Goal: Task Accomplishment & Management: Complete application form

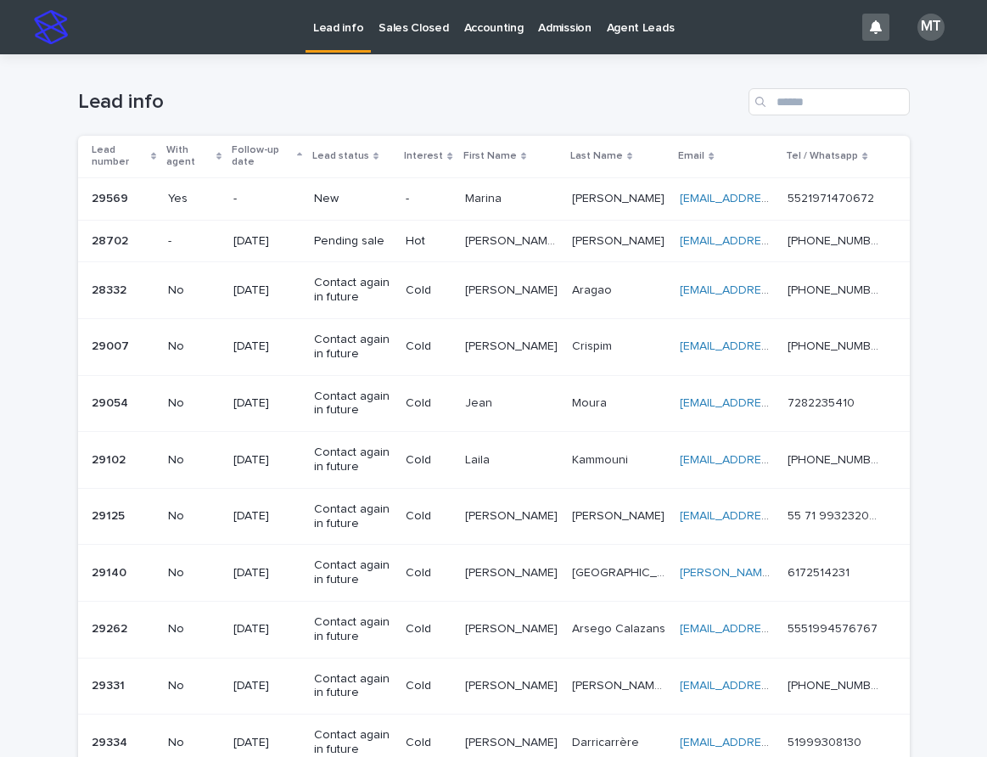
click at [399, 192] on td "New" at bounding box center [353, 198] width 92 height 42
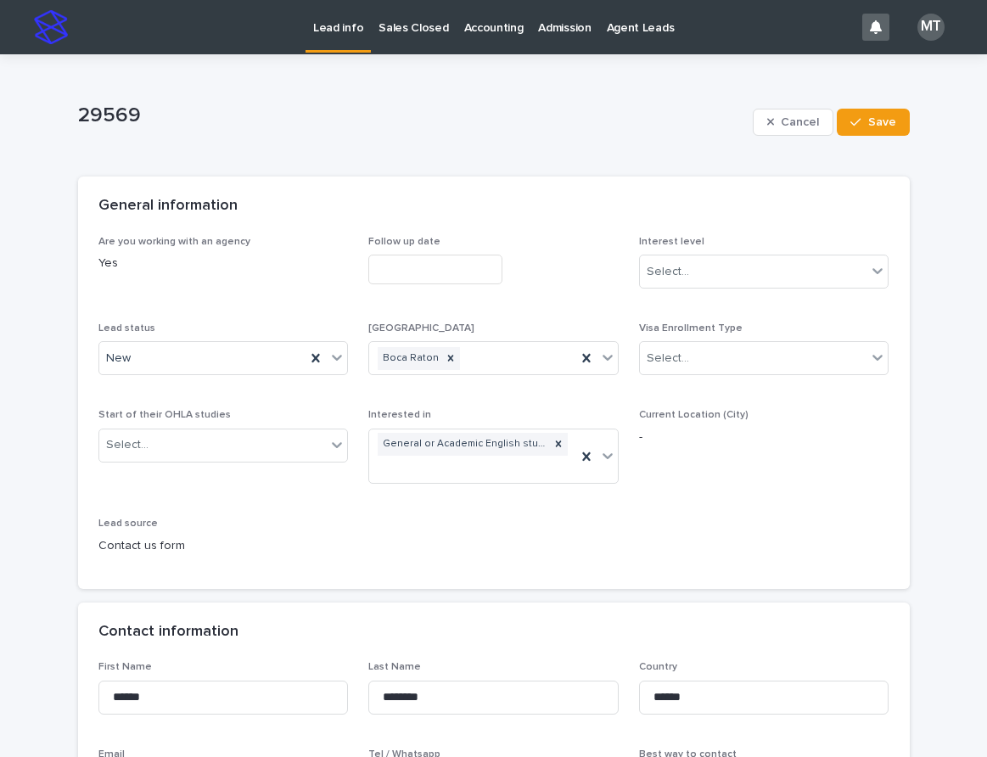
click at [435, 265] on input "text" at bounding box center [435, 270] width 134 height 30
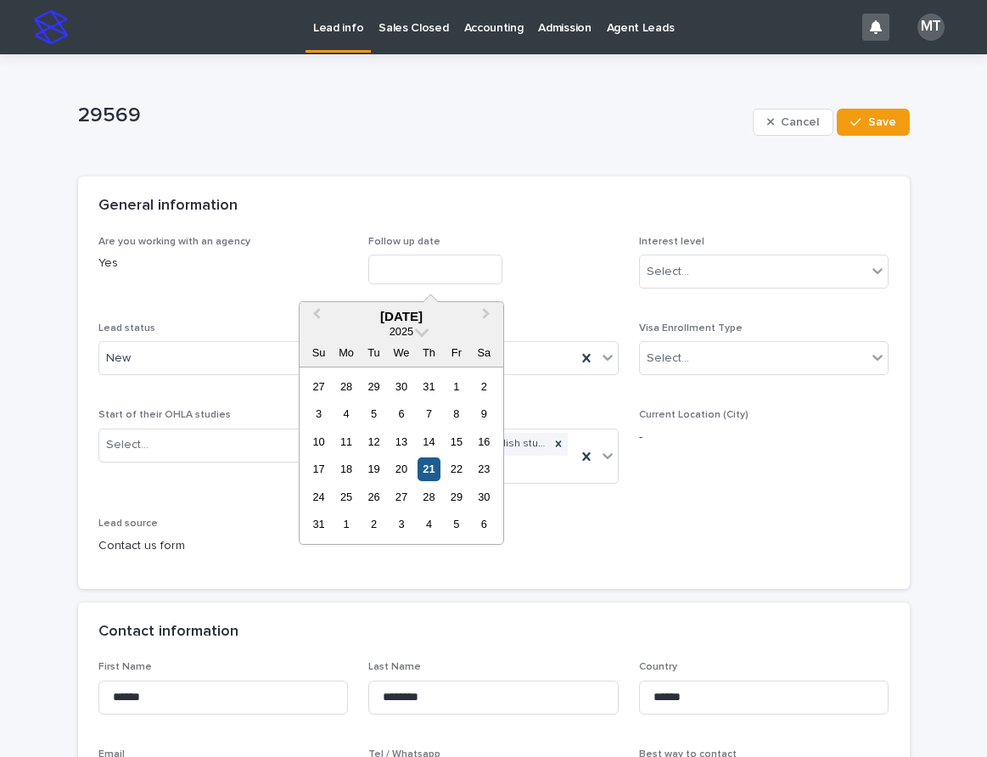
click at [427, 466] on div "21" at bounding box center [428, 468] width 23 height 23
type input "**********"
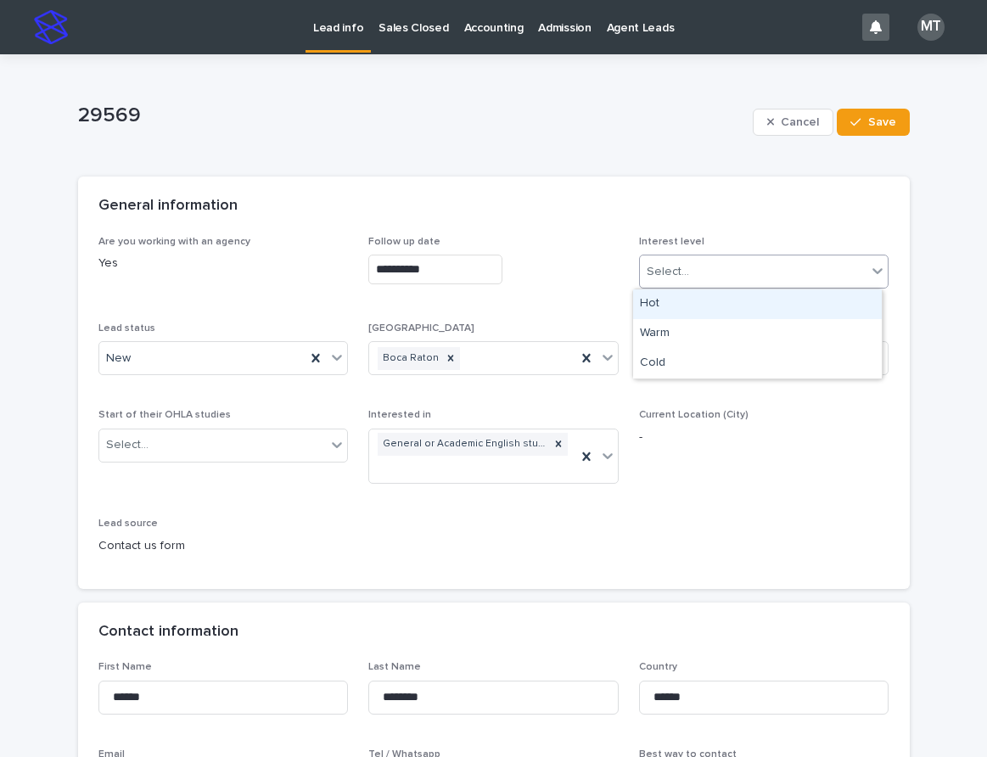
click at [663, 276] on div "Select..." at bounding box center [668, 272] width 42 height 18
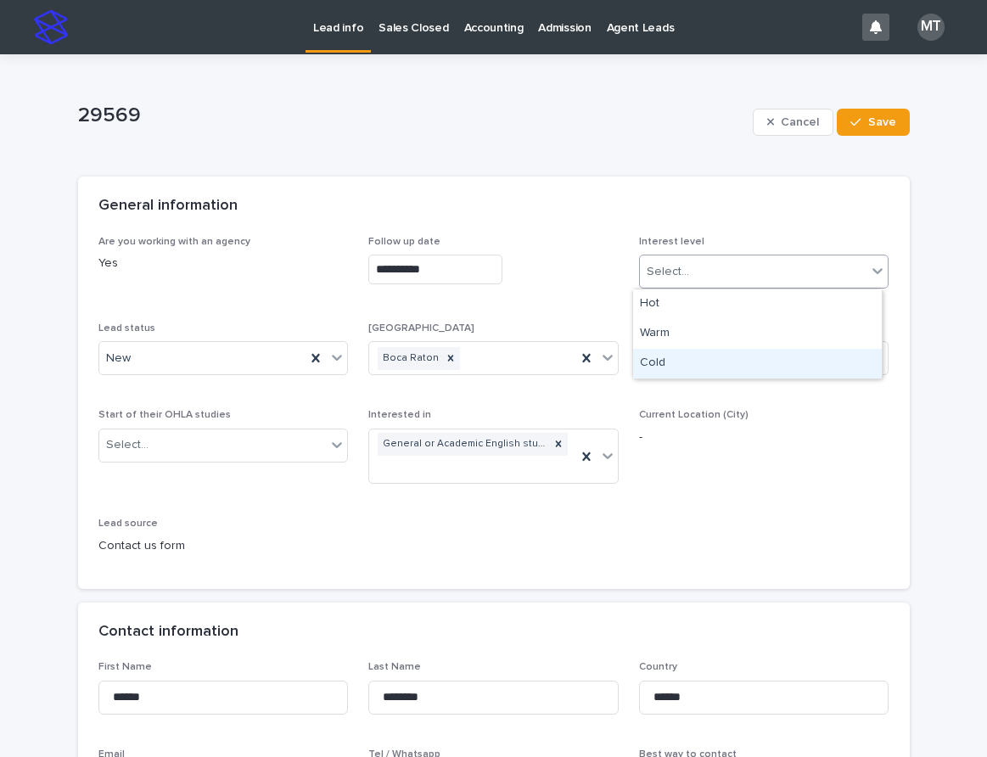
click at [659, 361] on div "Cold" at bounding box center [757, 364] width 249 height 30
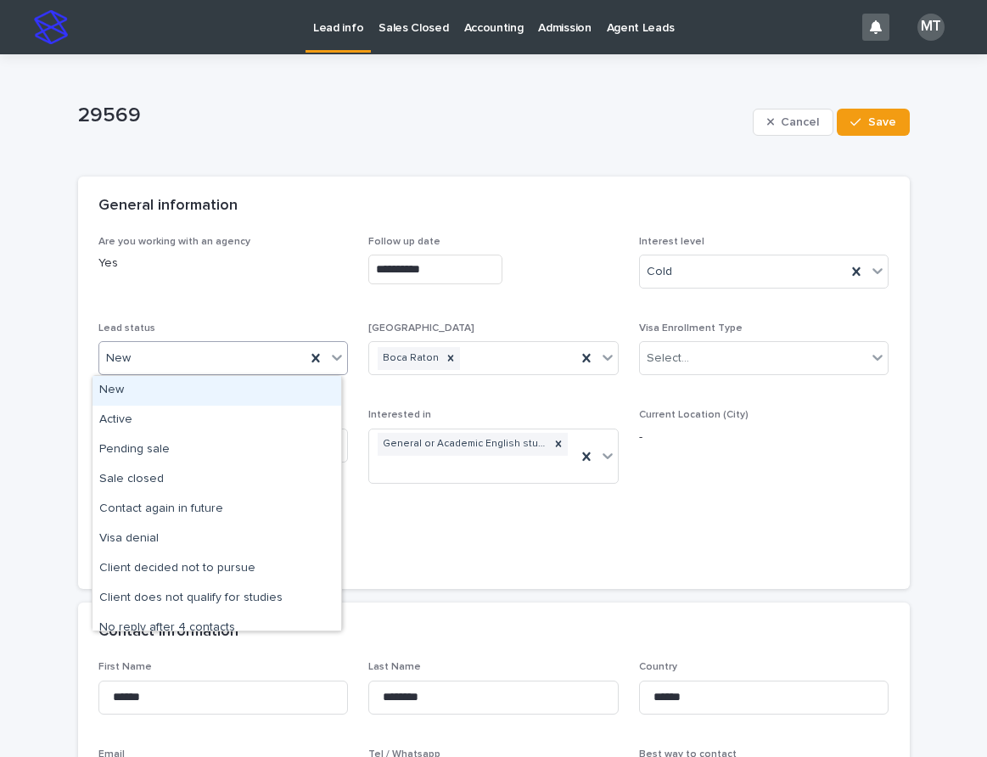
click at [155, 352] on div "New" at bounding box center [202, 358] width 207 height 28
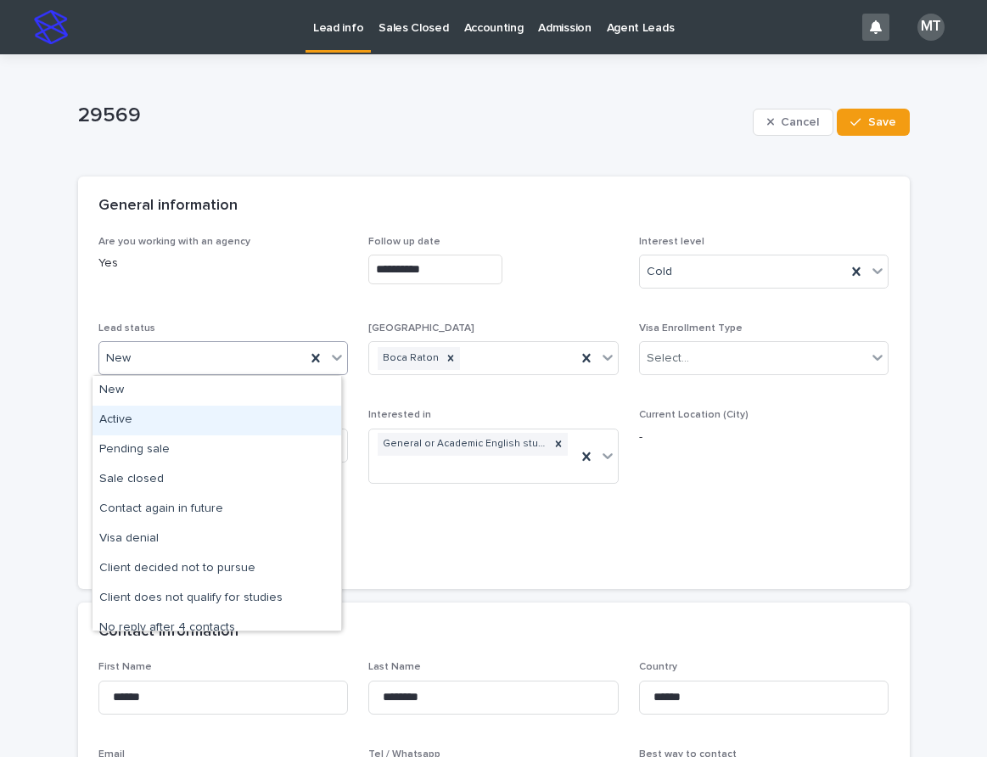
click at [126, 423] on div "Active" at bounding box center [216, 421] width 249 height 30
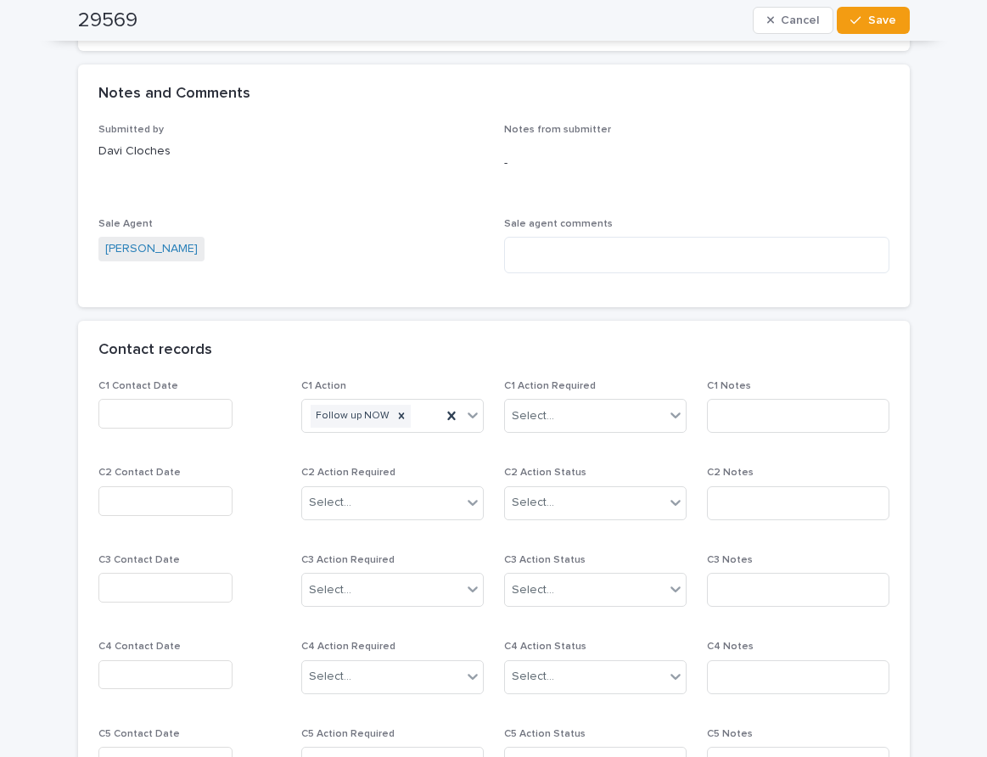
scroll to position [1273, 0]
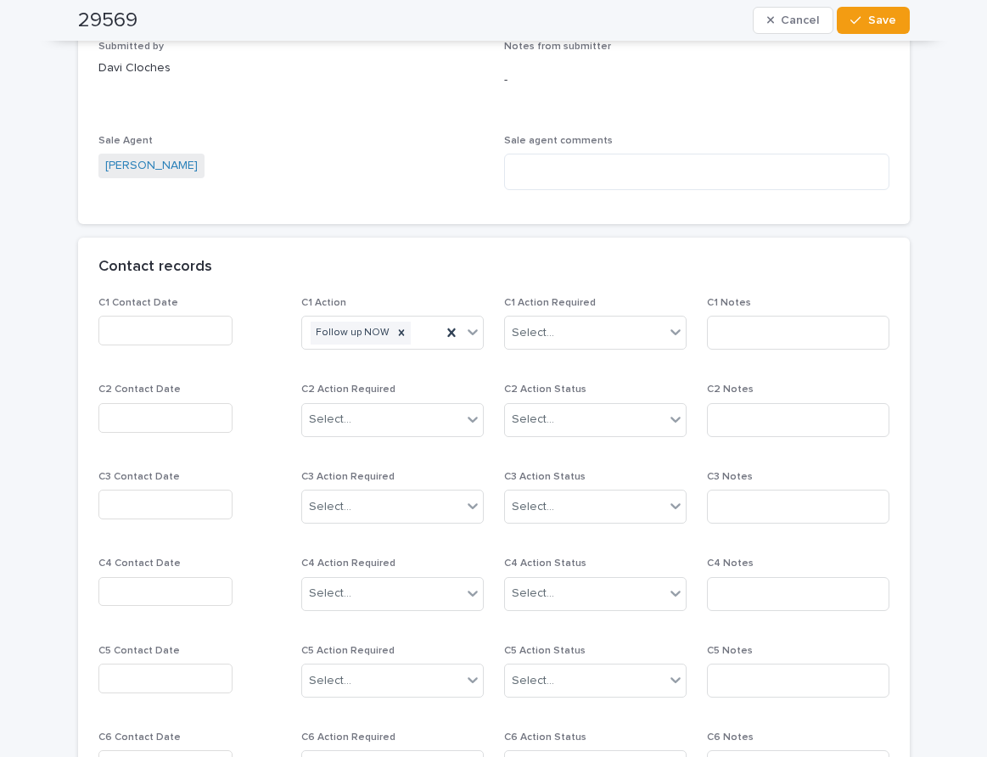
click at [146, 323] on input "text" at bounding box center [165, 331] width 134 height 30
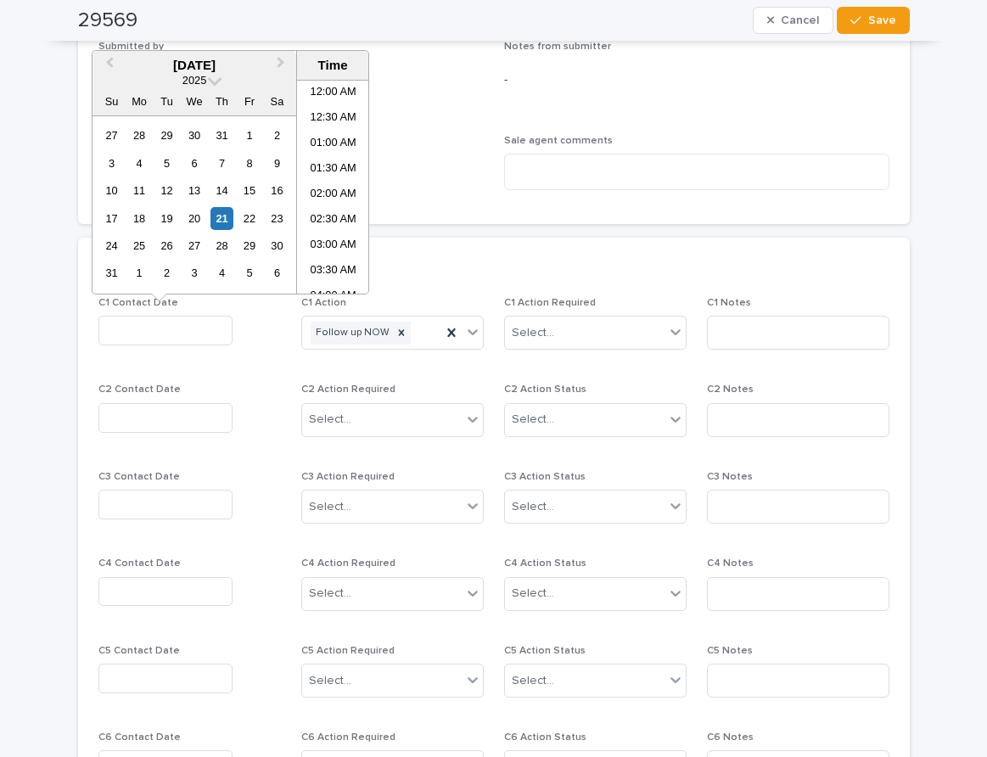
scroll to position [619, 0]
click at [312, 186] on li "02:00 PM" at bounding box center [333, 186] width 72 height 25
type input "**********"
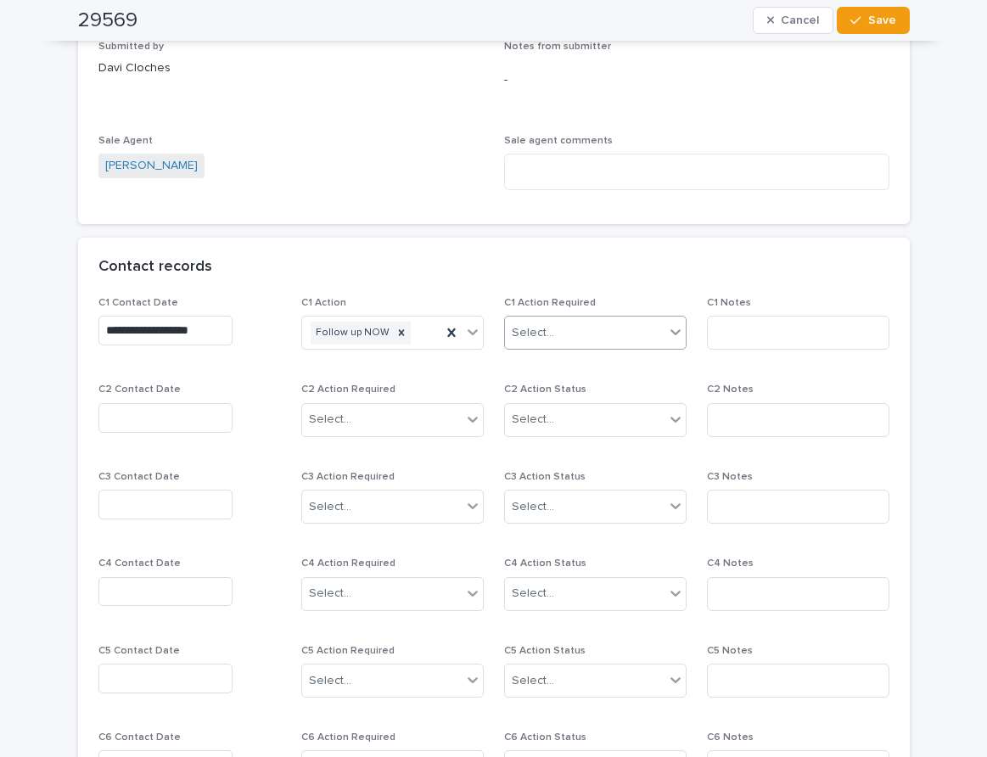
click at [557, 334] on div "Select..." at bounding box center [585, 333] width 160 height 28
drag, startPoint x: 561, startPoint y: 379, endPoint x: 665, endPoint y: 366, distance: 105.2
click at [564, 391] on div "Completed" at bounding box center [588, 395] width 181 height 30
drag, startPoint x: 742, startPoint y: 337, endPoint x: 780, endPoint y: 316, distance: 42.5
click at [748, 333] on input at bounding box center [798, 333] width 182 height 34
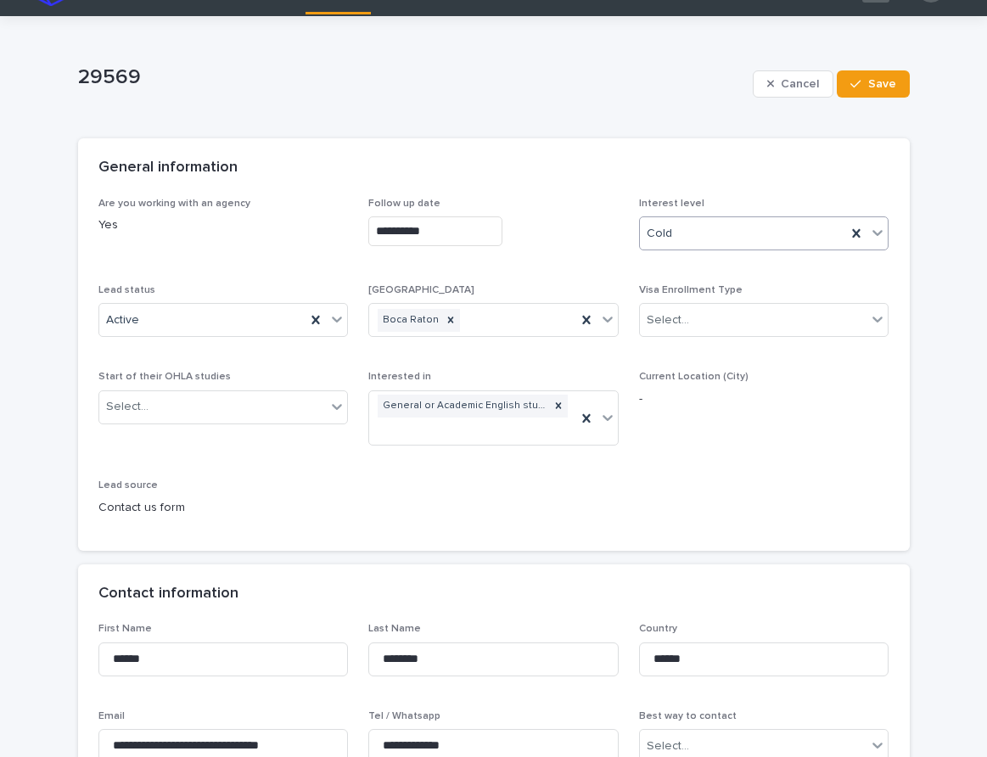
scroll to position [0, 0]
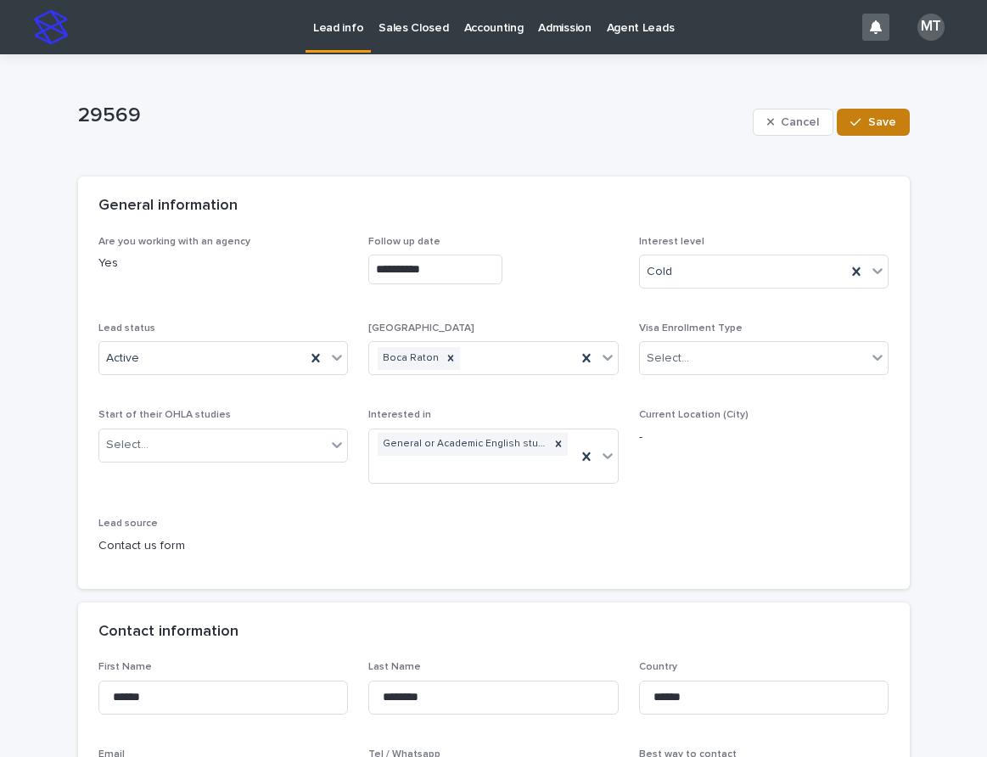
type input "*****"
click at [873, 121] on span "Save" at bounding box center [882, 122] width 28 height 12
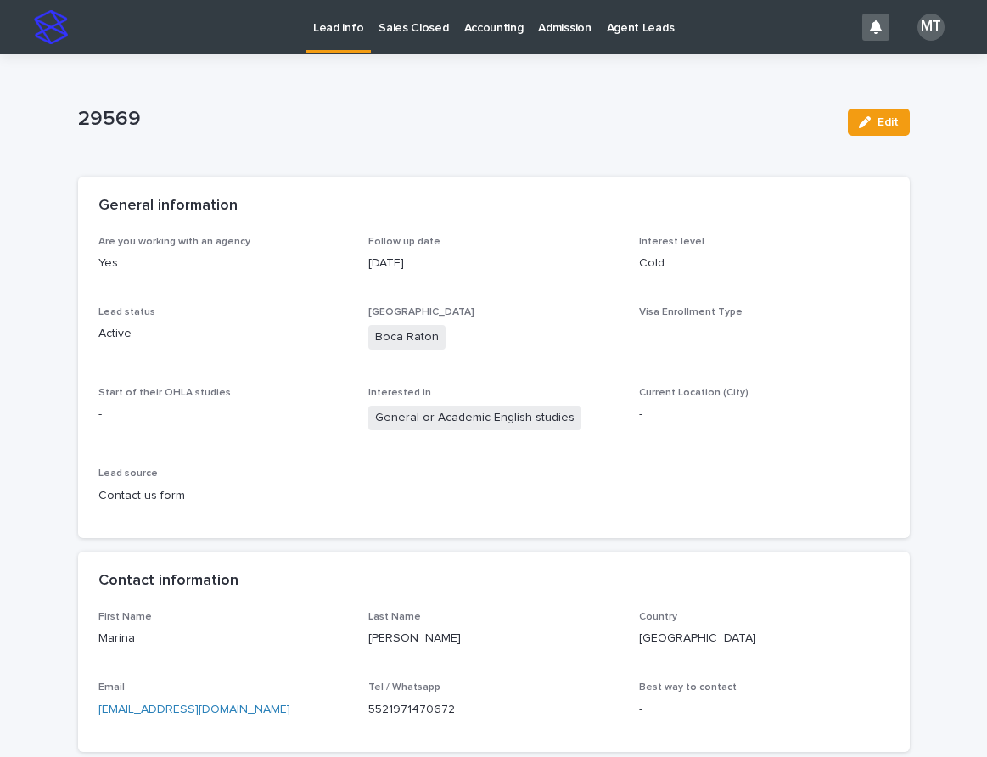
click at [339, 32] on p "Lead info" at bounding box center [338, 18] width 50 height 36
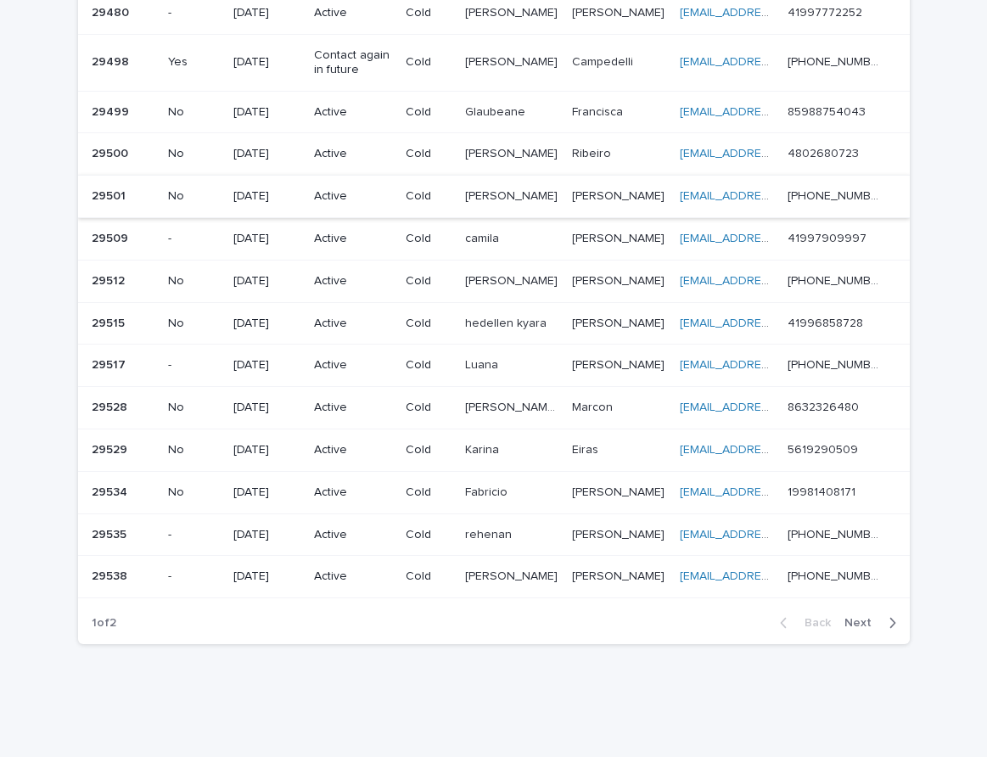
scroll to position [1052, 0]
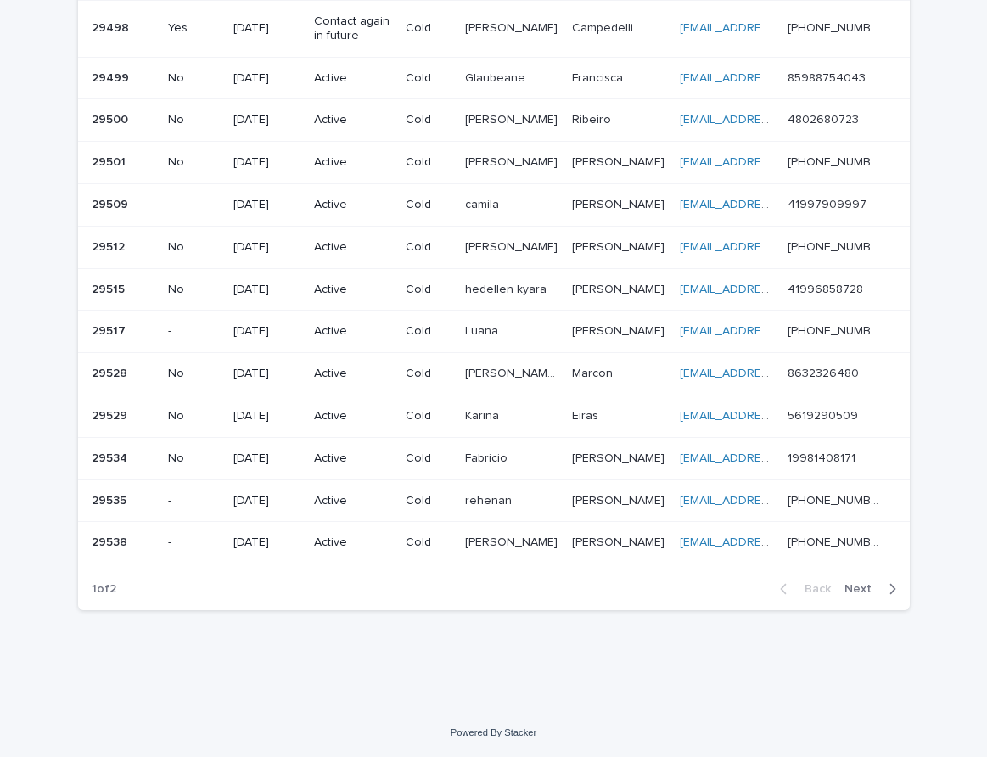
click at [854, 587] on span "Next" at bounding box center [862, 589] width 37 height 12
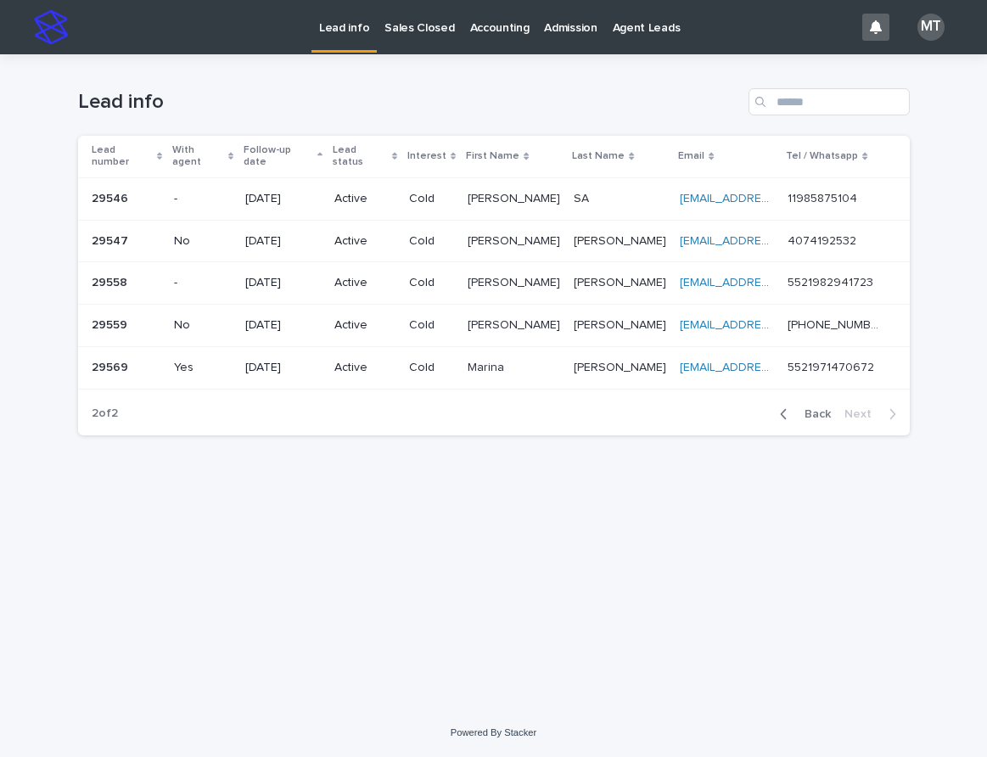
click at [536, 361] on p at bounding box center [514, 368] width 92 height 14
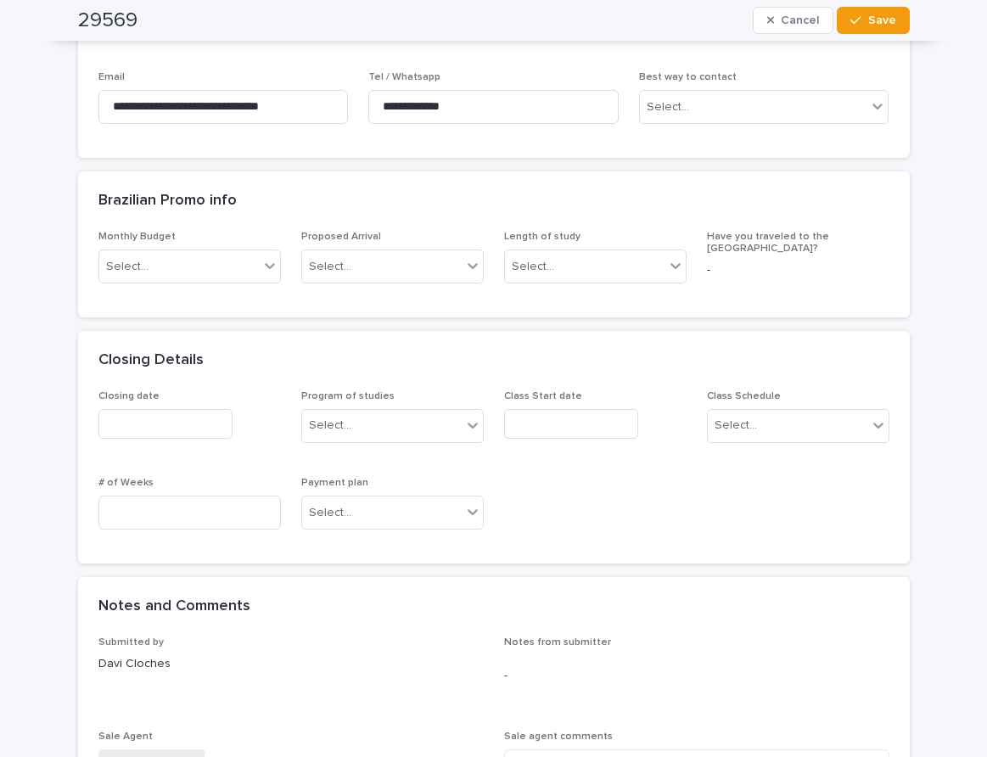
scroll to position [380, 0]
